Goal: Check status: Check status

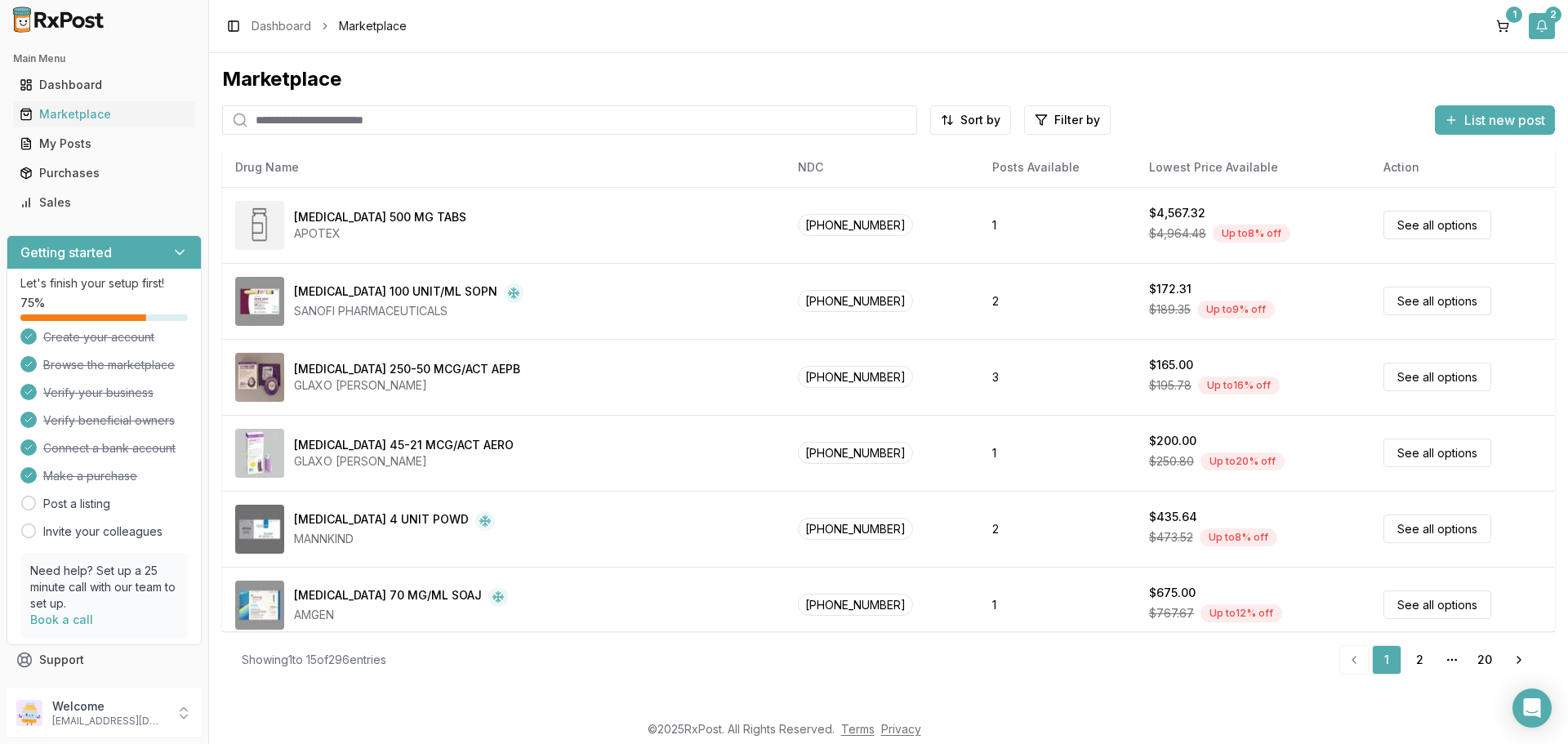
click at [1544, 30] on button "2" at bounding box center [1541, 26] width 26 height 26
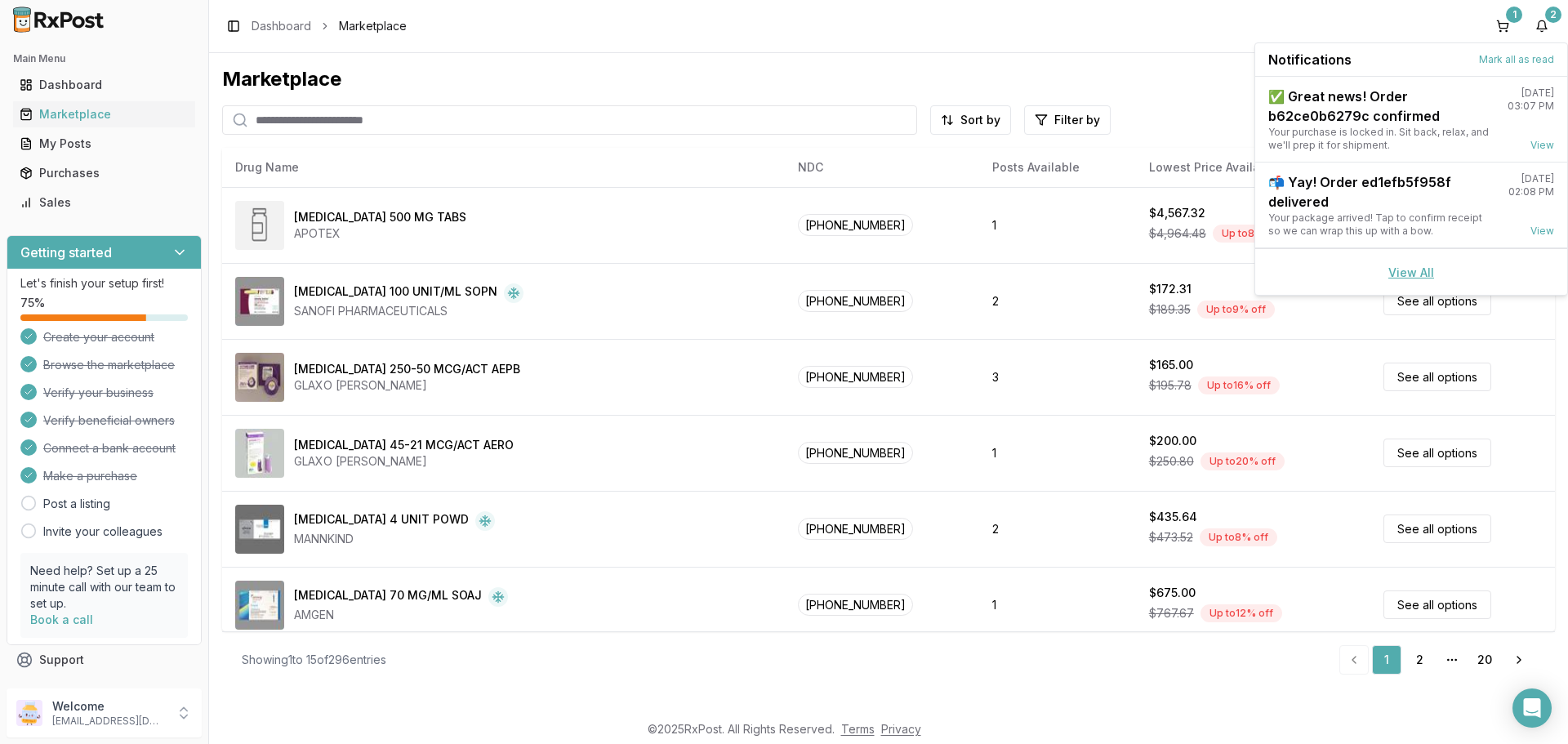
click at [1393, 271] on link "View All" at bounding box center [1410, 272] width 46 height 14
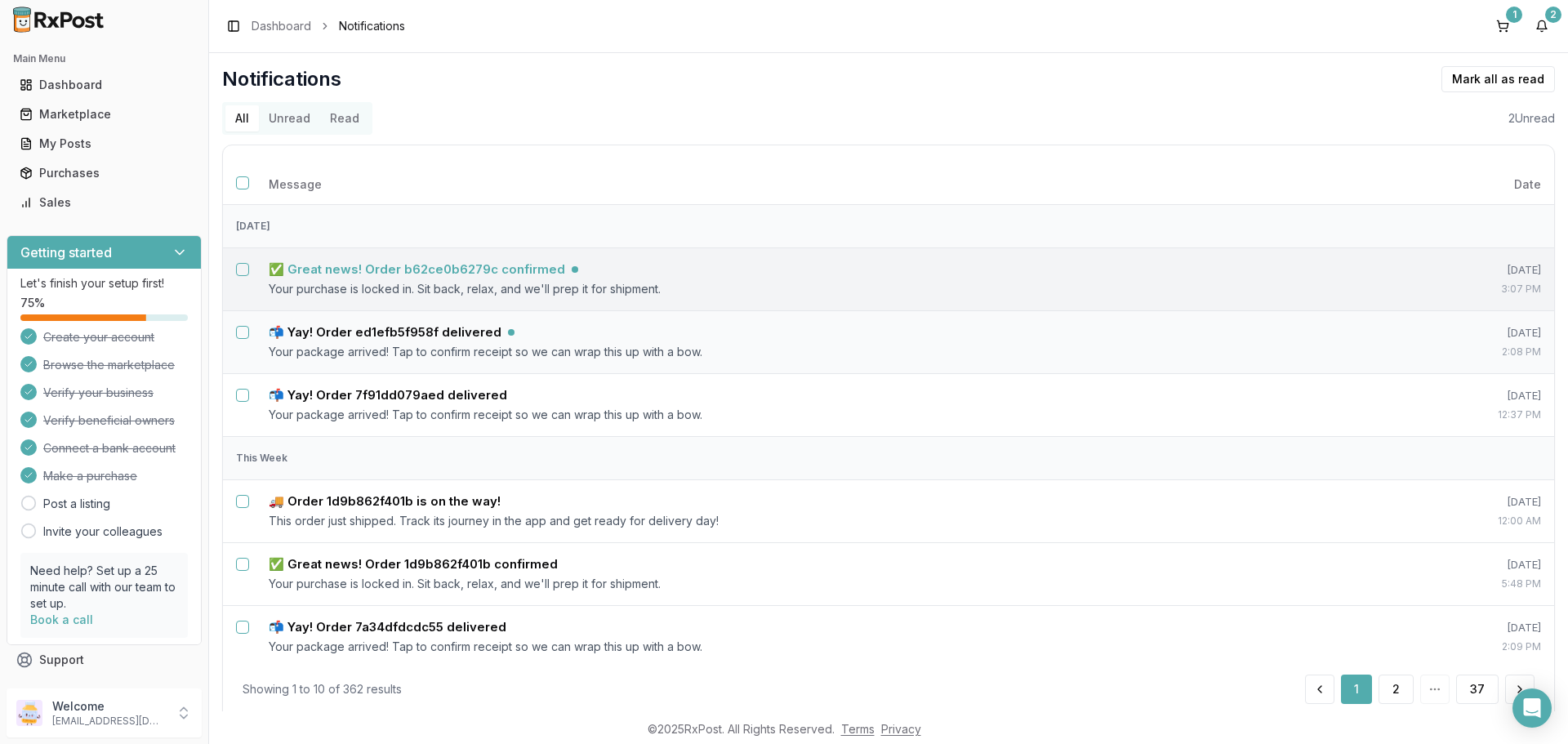
click at [485, 272] on h5 "✅ Great news! Order b62ce0b6279c confirmed" at bounding box center [417, 269] width 296 height 16
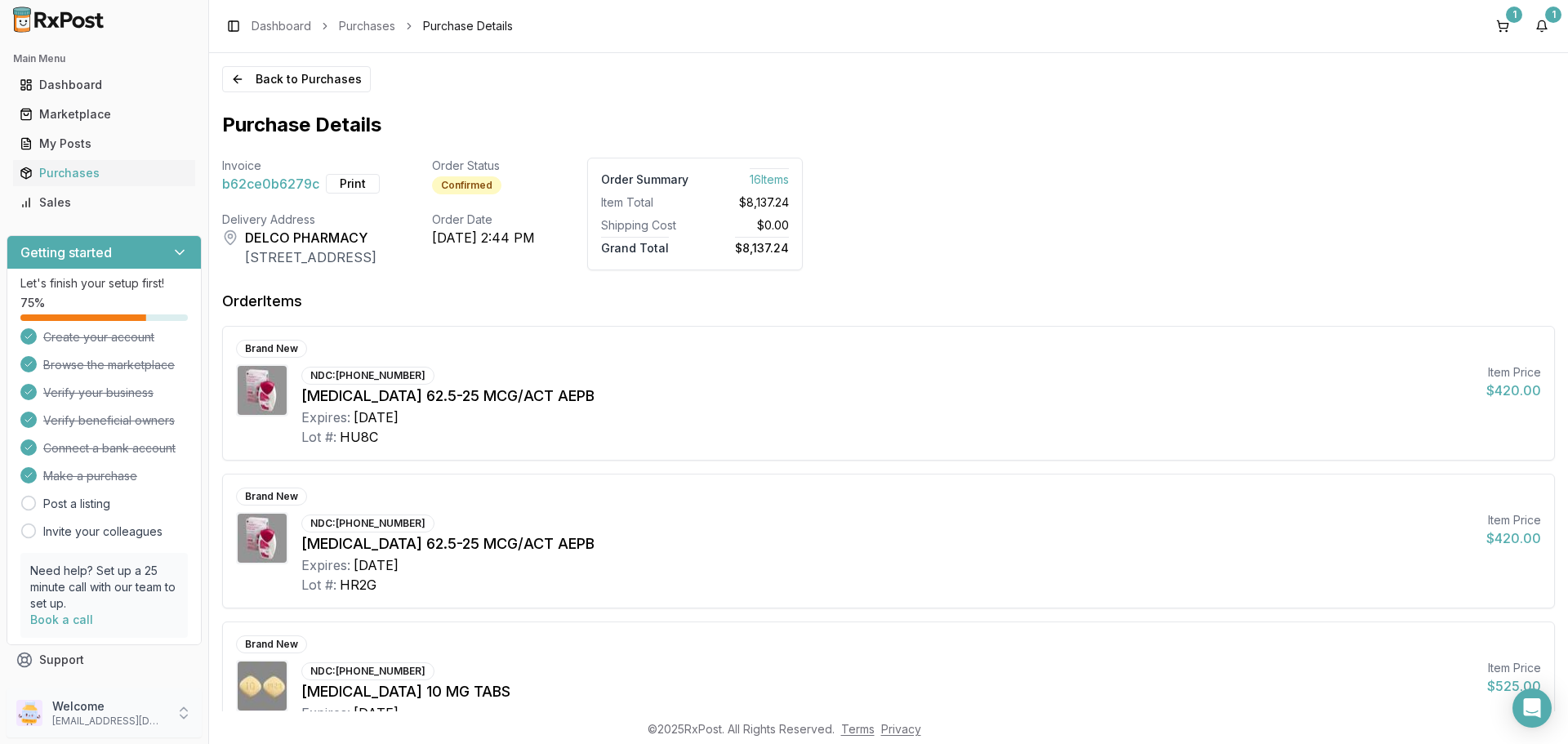
click at [191, 717] on icon at bounding box center [183, 712] width 16 height 16
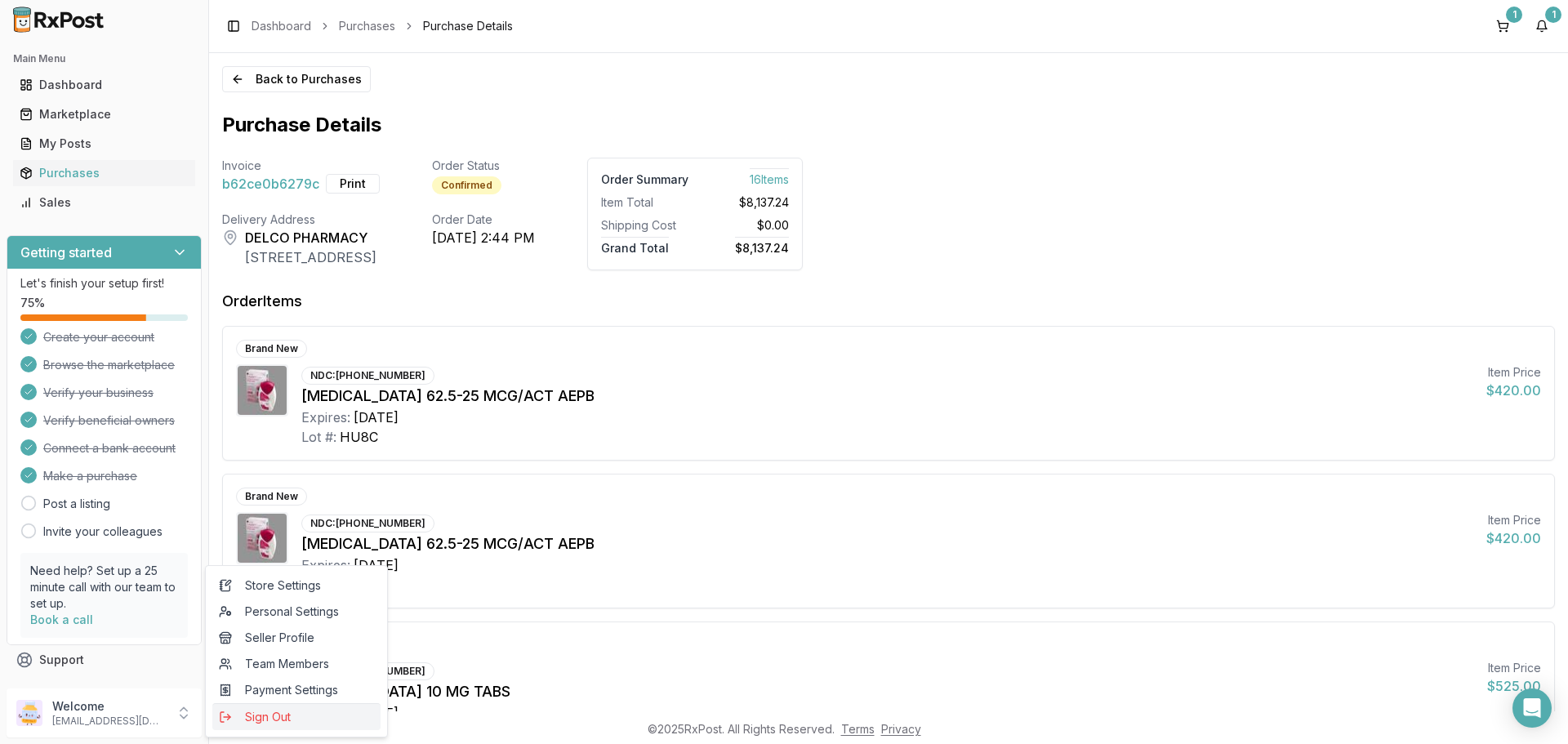
click at [251, 718] on span "Sign Out" at bounding box center [296, 716] width 155 height 16
